Goal: Find specific page/section: Find specific page/section

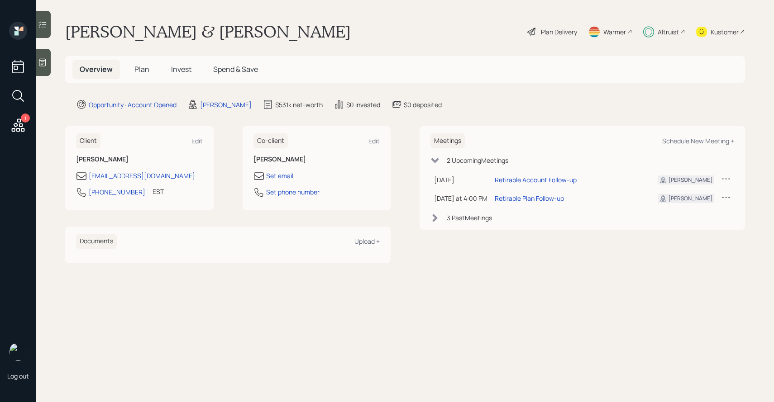
click at [147, 69] on span "Plan" at bounding box center [141, 69] width 15 height 10
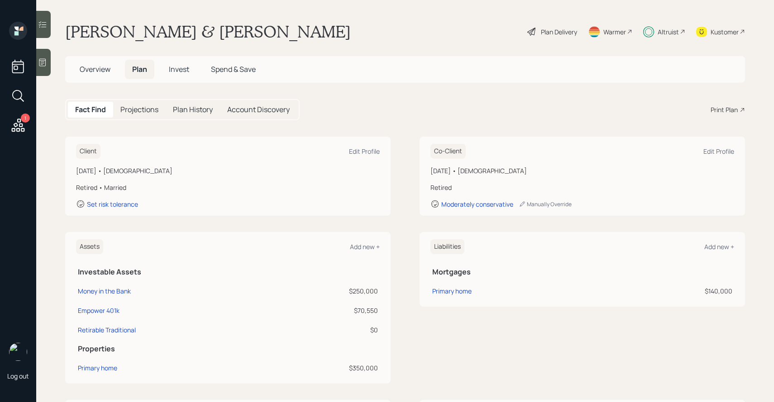
click at [731, 110] on div "Print Plan" at bounding box center [724, 110] width 27 height 10
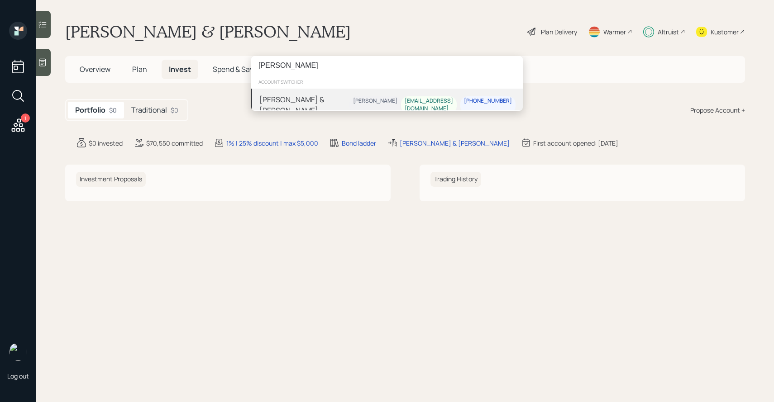
type input "[PERSON_NAME]"
